Goal: Task Accomplishment & Management: Manage account settings

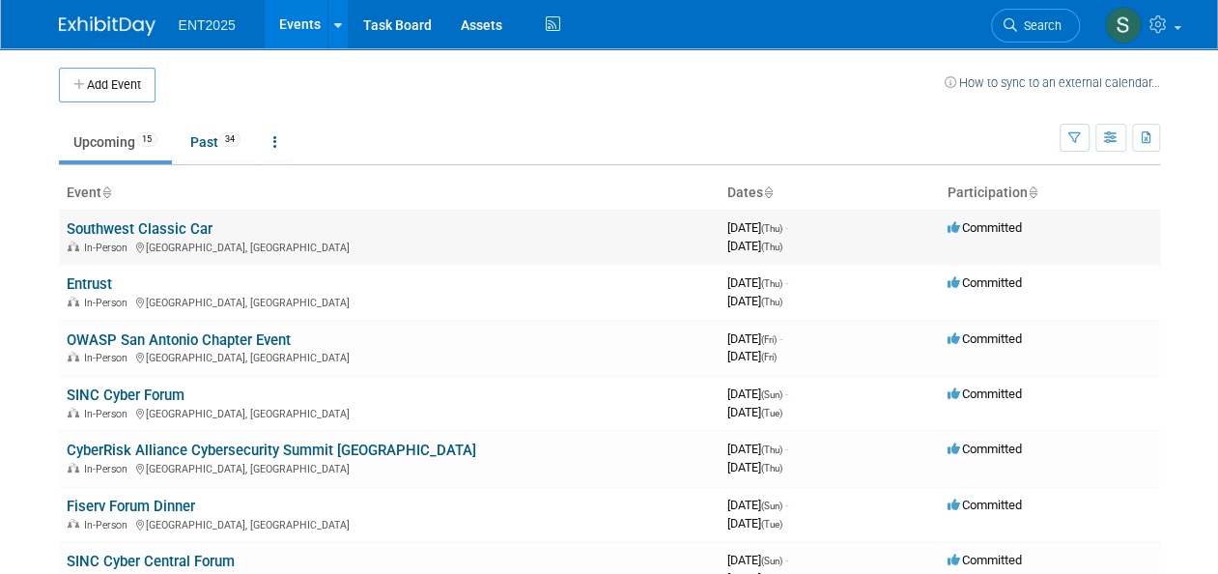
click at [133, 221] on link "Southwest Classic Car" at bounding box center [140, 228] width 146 height 17
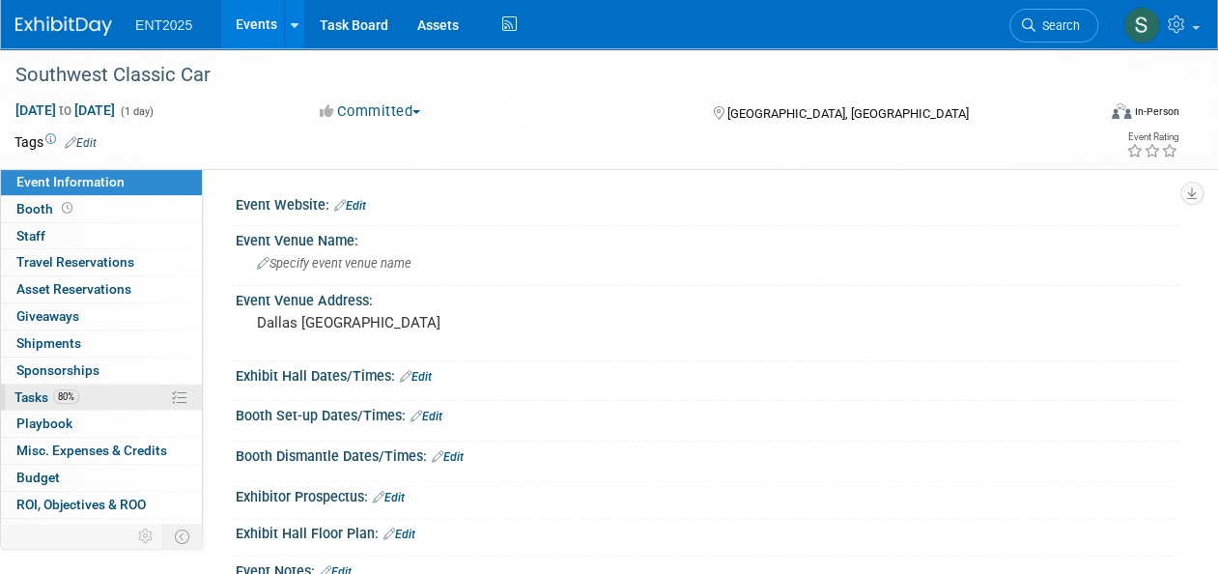
click at [39, 400] on span "Tasks 80%" at bounding box center [46, 396] width 65 height 15
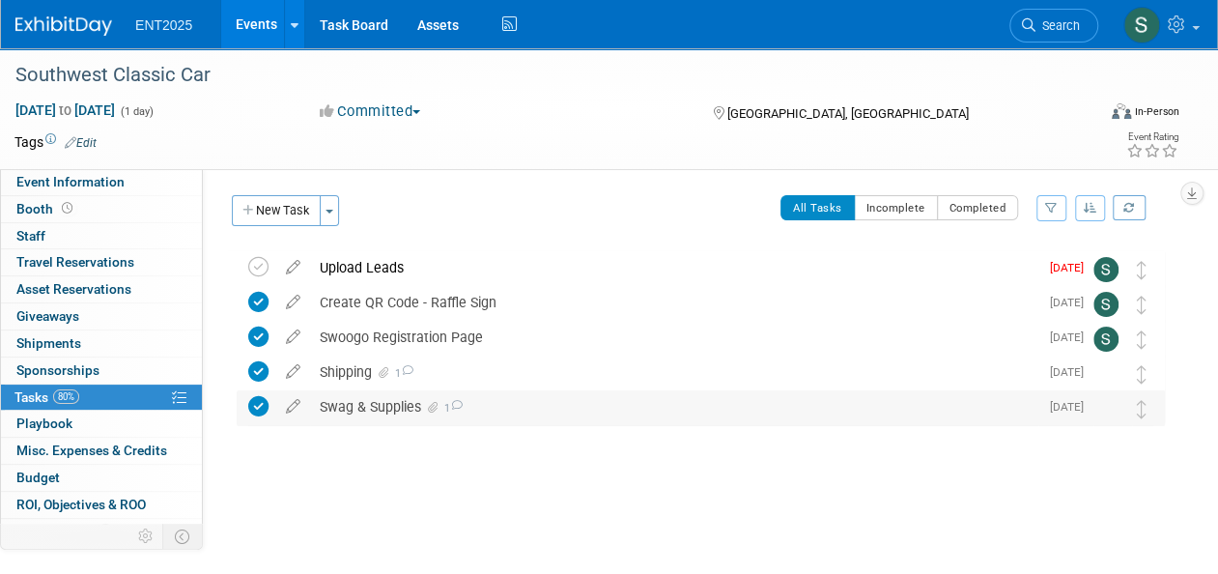
click at [353, 404] on div "Swag & Supplies 1" at bounding box center [674, 406] width 729 height 33
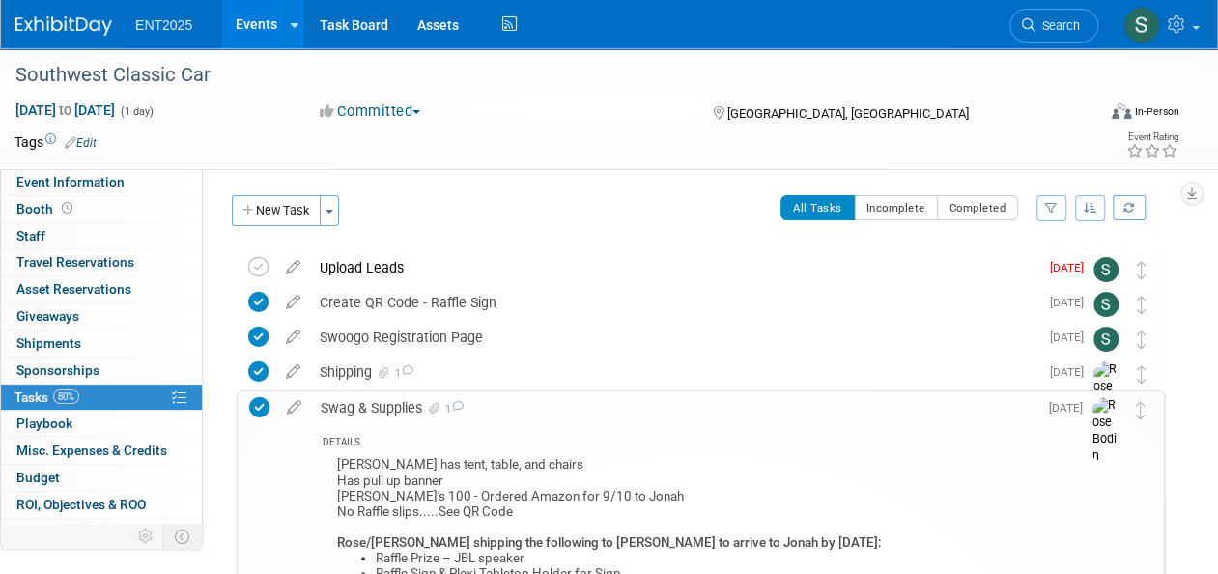
click at [343, 406] on div "Swag & Supplies 1" at bounding box center [674, 407] width 727 height 33
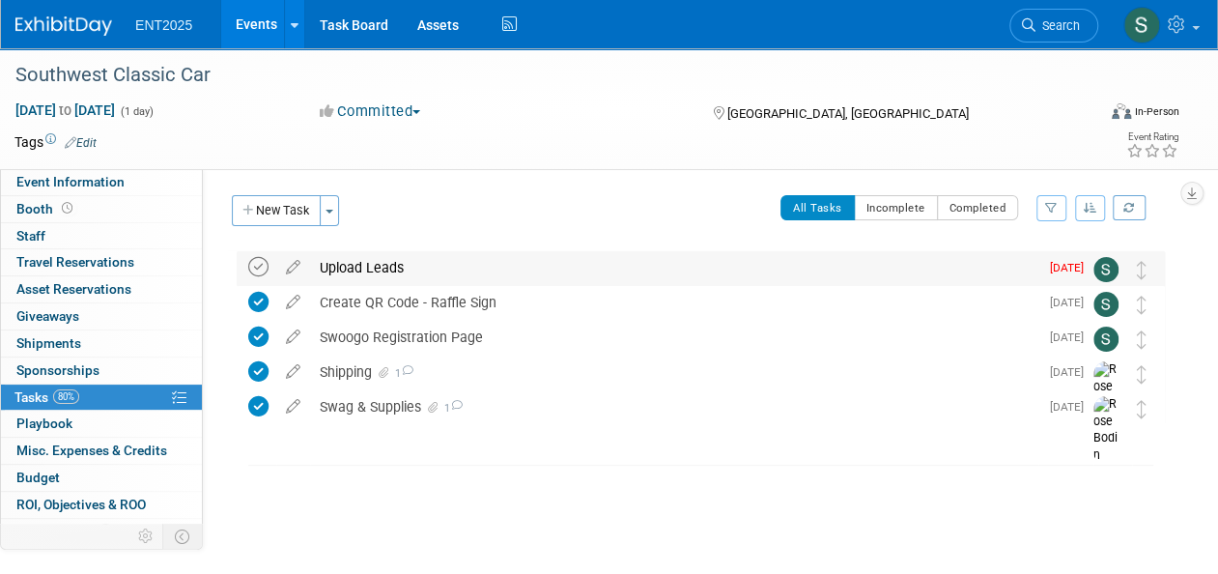
click at [255, 269] on icon at bounding box center [258, 267] width 20 height 20
click at [255, 27] on link "Events" at bounding box center [256, 24] width 71 height 48
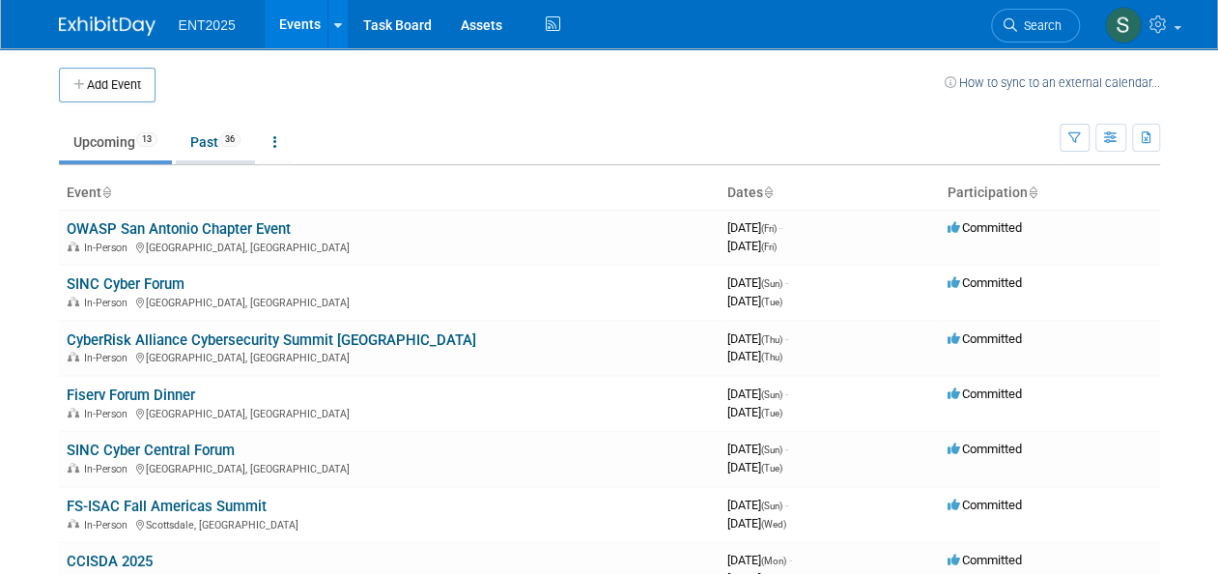
click at [211, 146] on link "Past 36" at bounding box center [215, 142] width 79 height 37
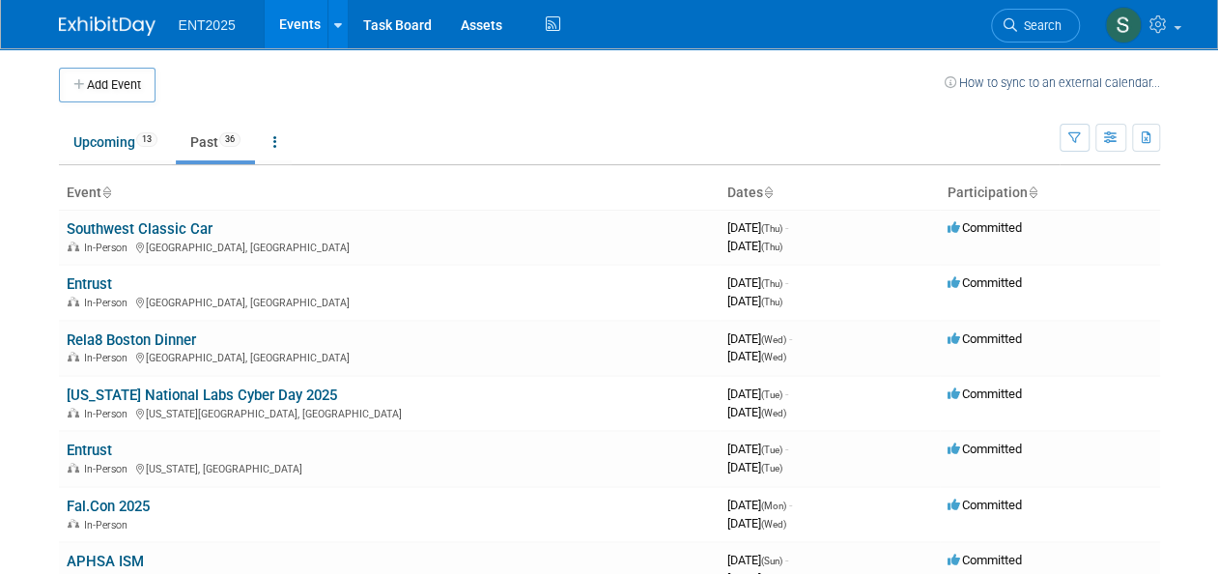
scroll to position [20, 0]
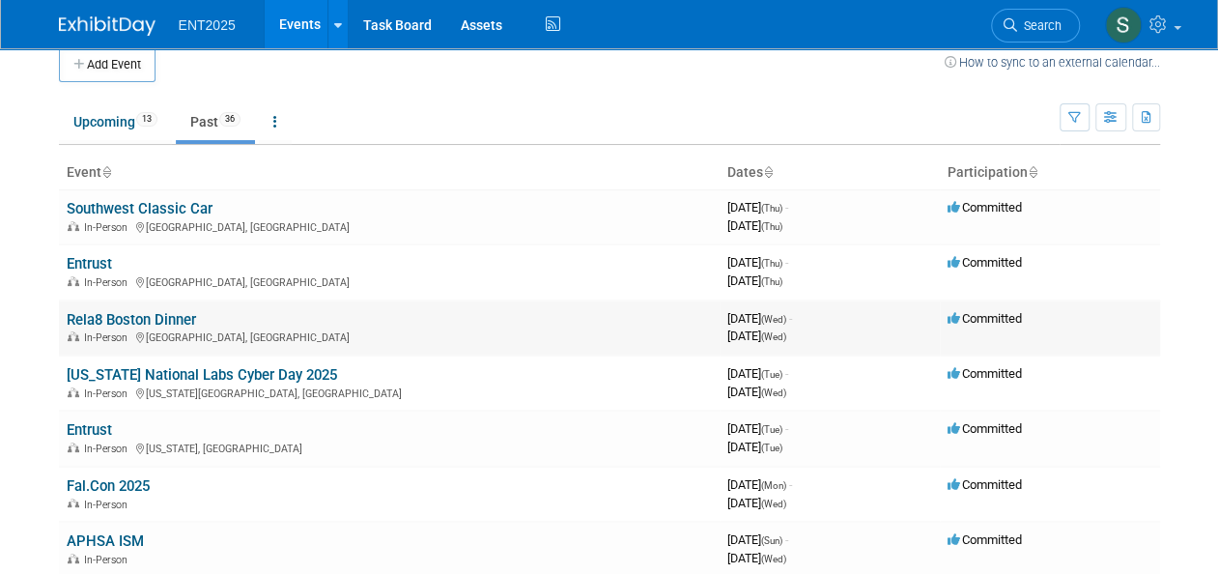
click at [108, 317] on link "Rela8 Boston Dinner" at bounding box center [131, 319] width 129 height 17
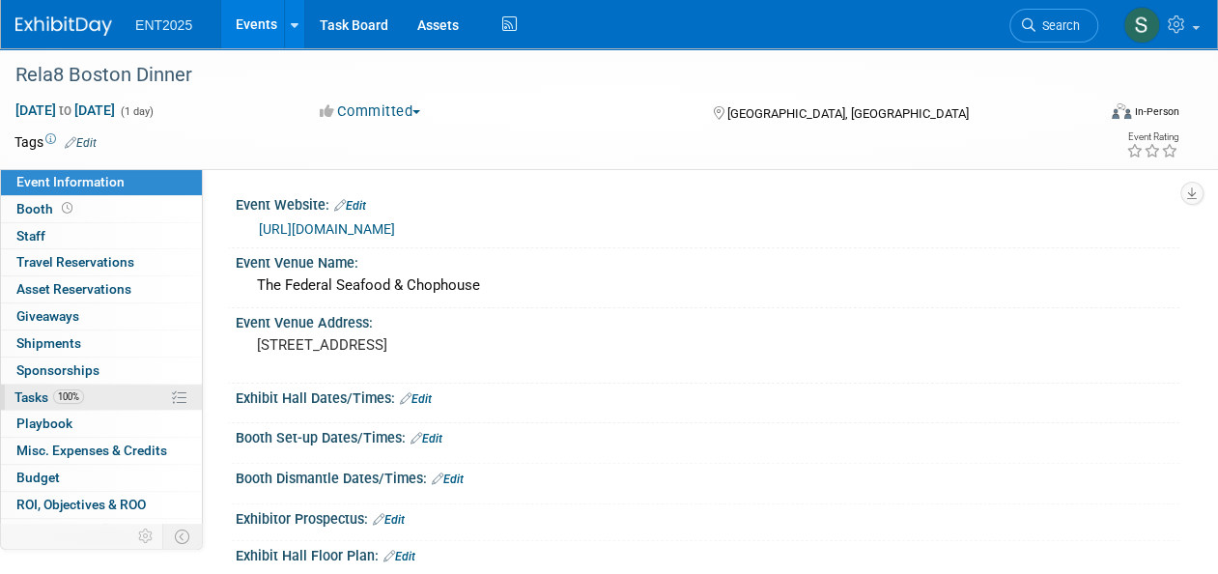
click at [30, 394] on span "Tasks 100%" at bounding box center [49, 396] width 70 height 15
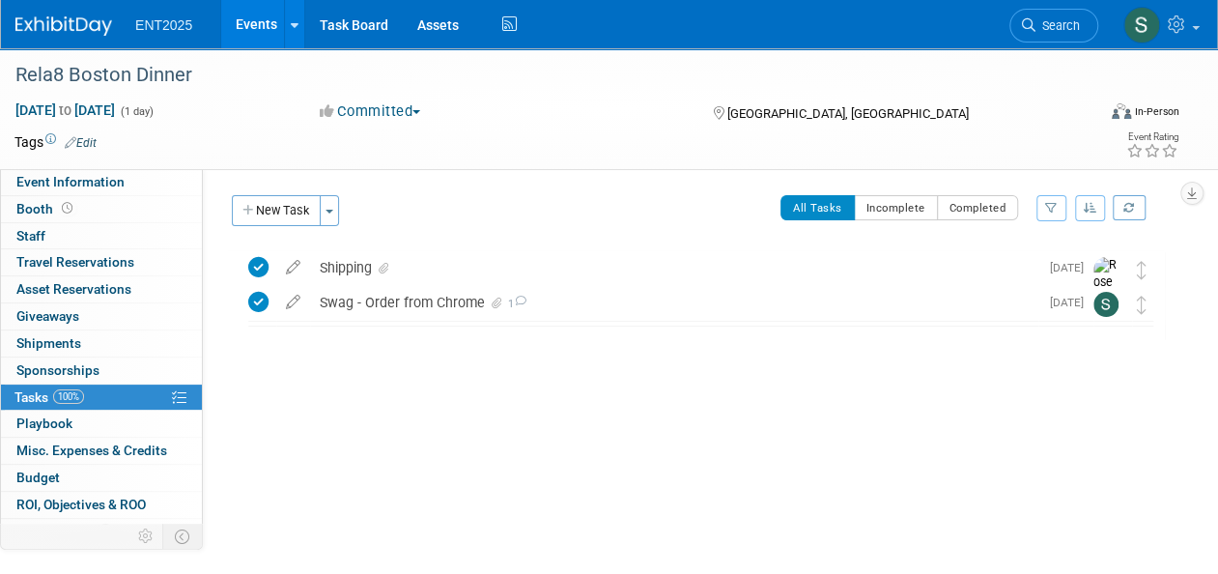
click at [249, 32] on link "Events" at bounding box center [256, 24] width 71 height 48
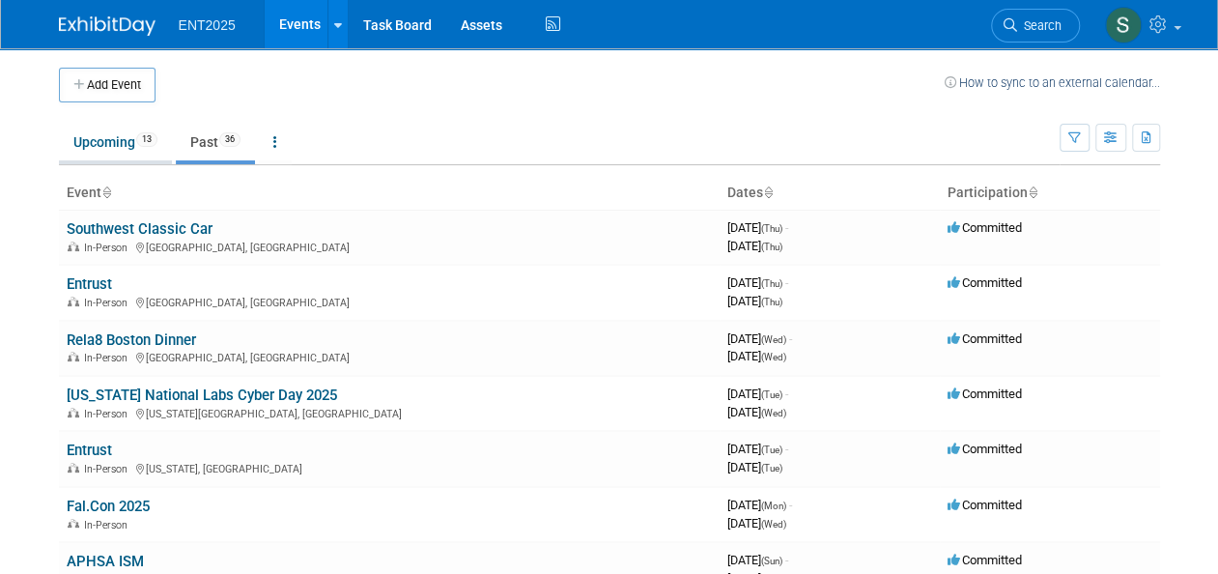
click at [99, 151] on link "Upcoming 13" at bounding box center [115, 142] width 113 height 37
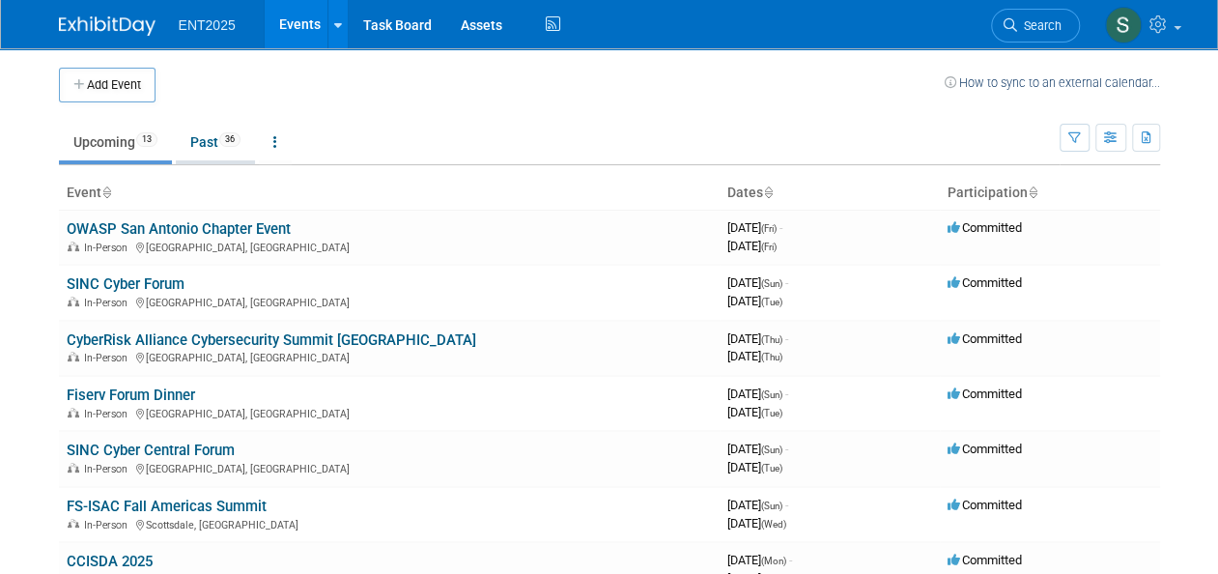
click at [213, 147] on link "Past 36" at bounding box center [215, 142] width 79 height 37
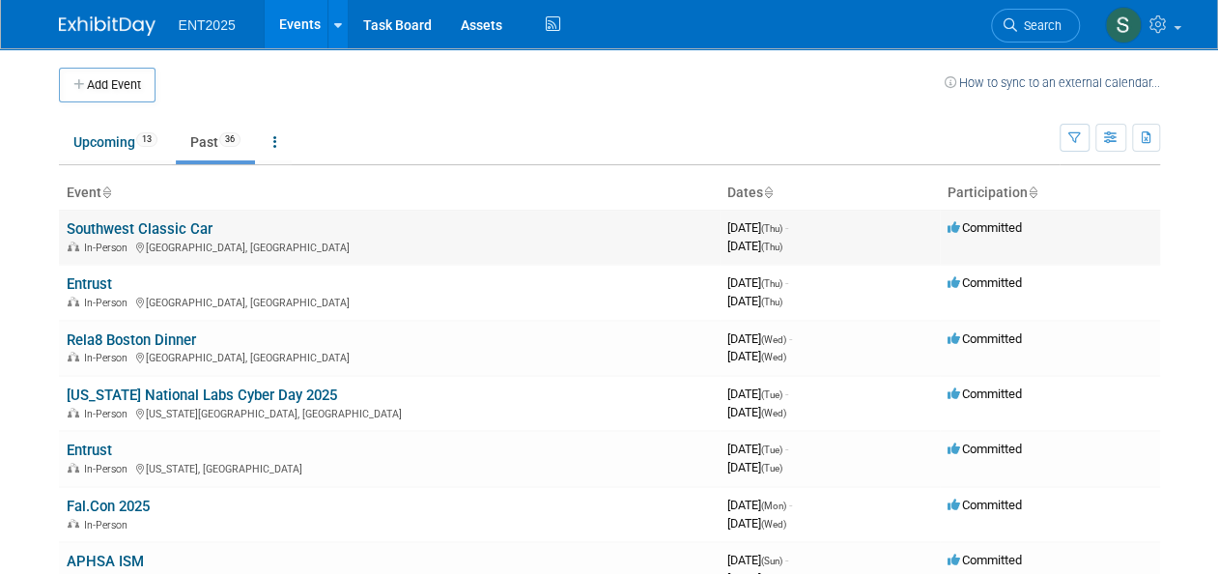
click at [175, 222] on link "Southwest Classic Car" at bounding box center [140, 228] width 146 height 17
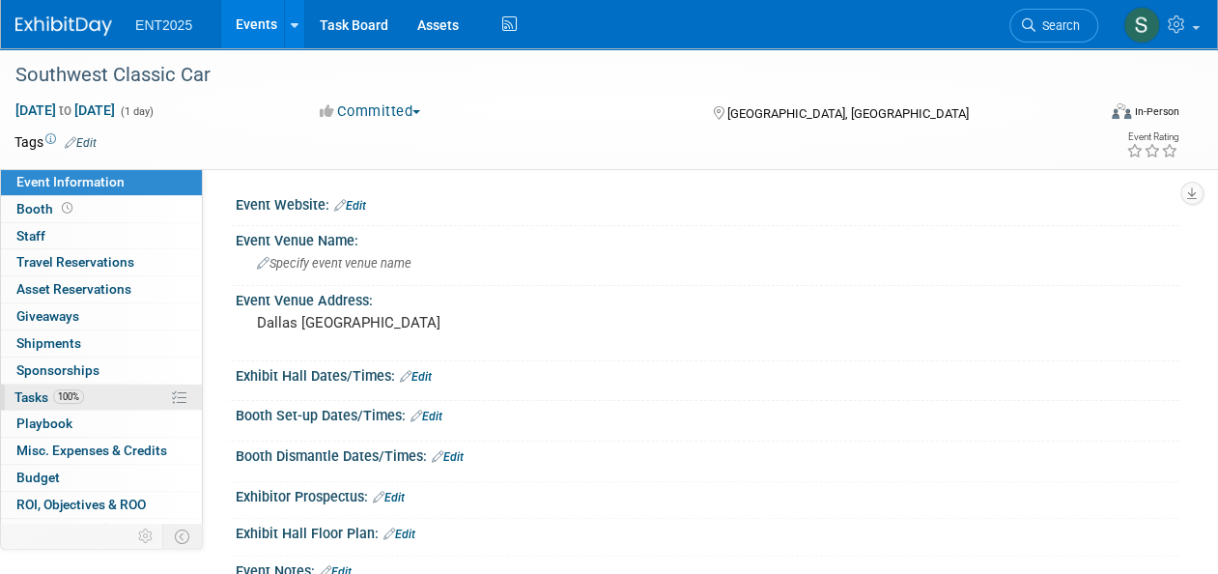
click at [33, 394] on span "Tasks 100%" at bounding box center [49, 396] width 70 height 15
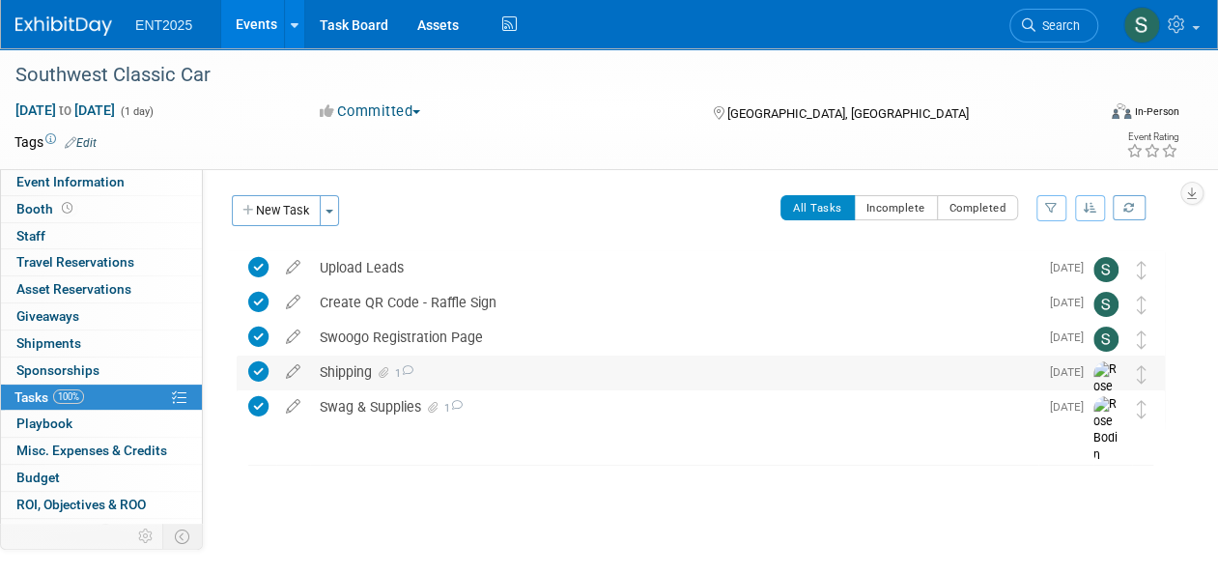
click at [349, 373] on div "Shipping 1" at bounding box center [674, 372] width 729 height 33
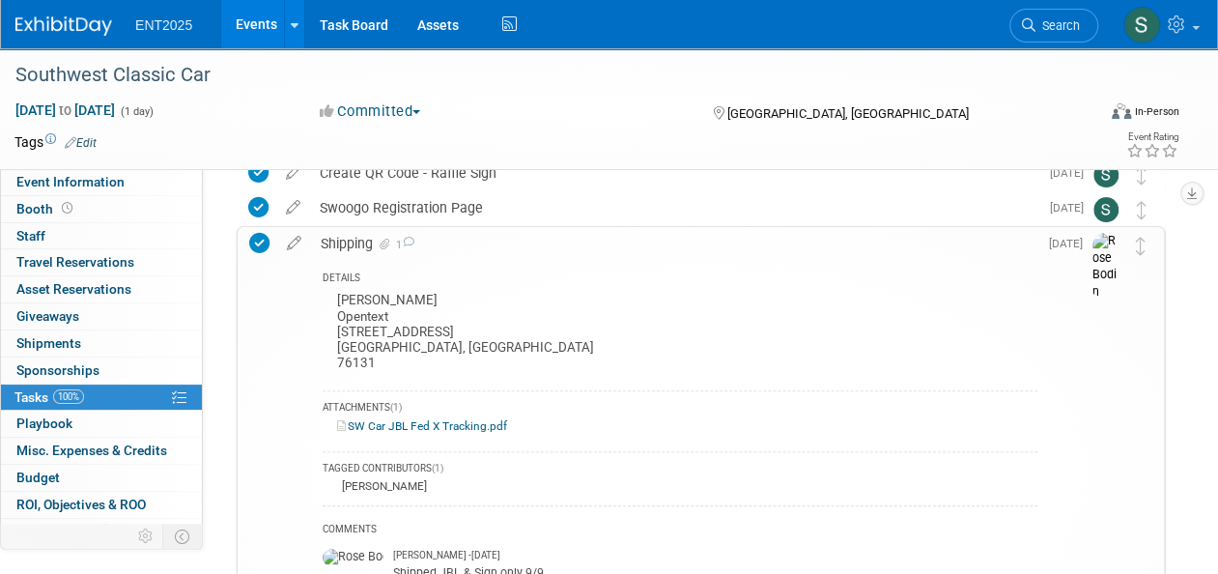
scroll to position [135, 0]
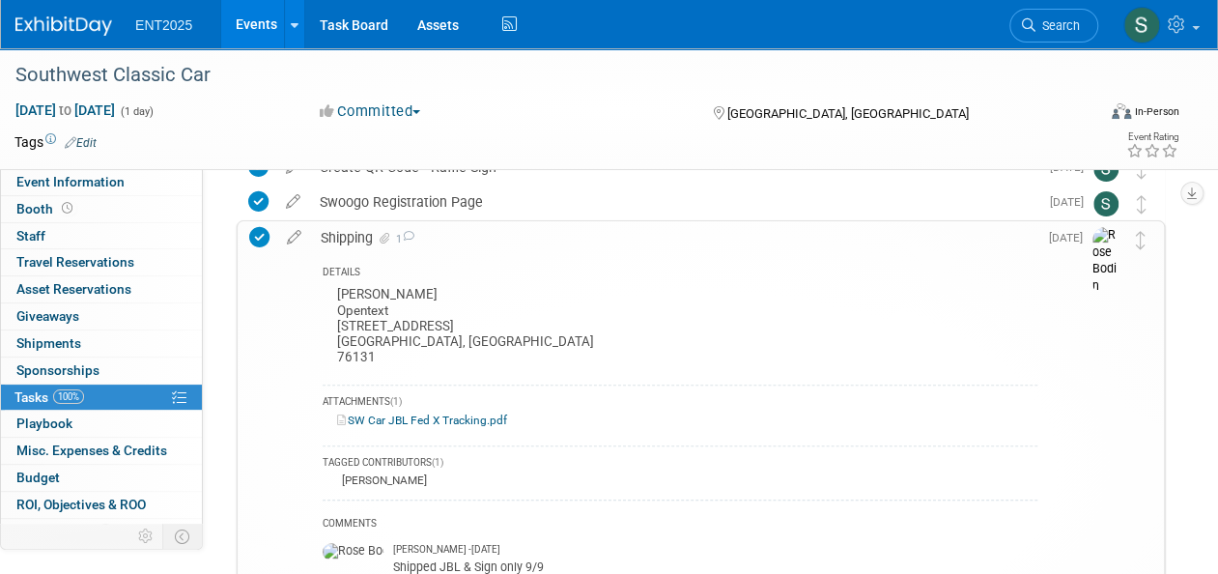
click at [372, 417] on link "SW Car JBL Fed X Tracking.pdf" at bounding box center [422, 421] width 170 height 14
click at [342, 234] on div "Shipping 1" at bounding box center [674, 237] width 727 height 33
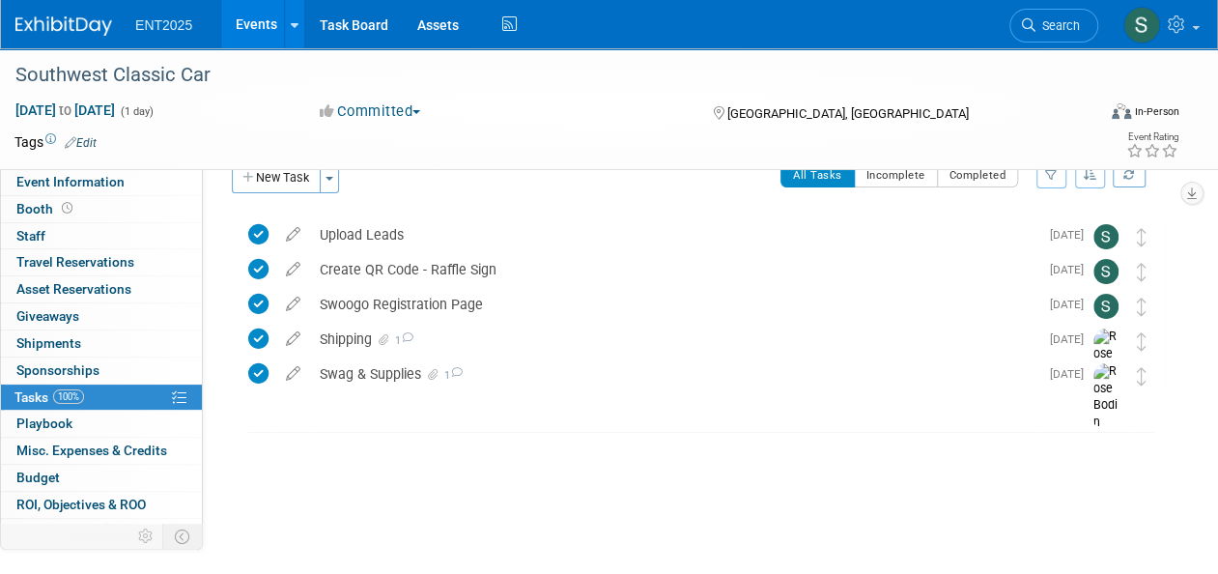
click at [251, 17] on link "Events" at bounding box center [256, 24] width 71 height 48
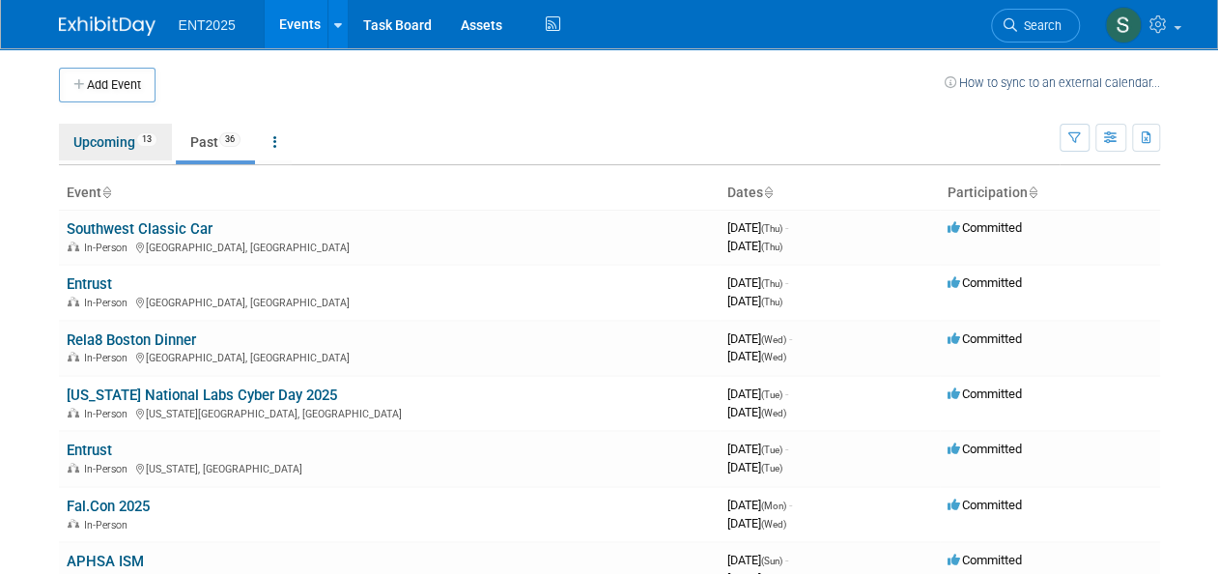
click at [90, 147] on link "Upcoming 13" at bounding box center [115, 142] width 113 height 37
